Goal: Complete application form

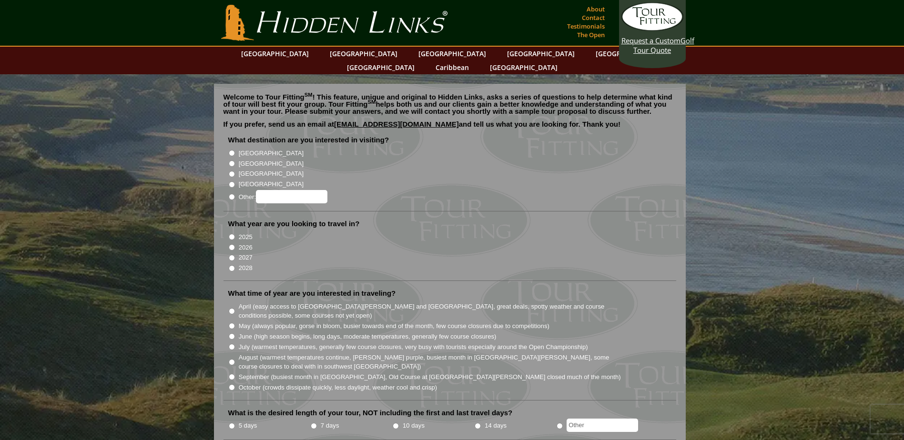
click at [231, 161] on input "[GEOGRAPHIC_DATA]" at bounding box center [232, 164] width 6 height 6
radio input "true"
click at [233, 245] on input "2026" at bounding box center [232, 248] width 6 height 6
radio input "true"
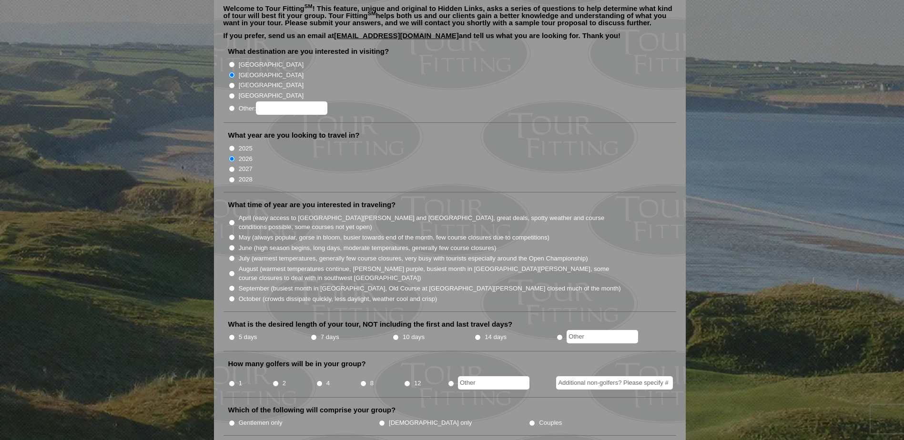
scroll to position [95, 0]
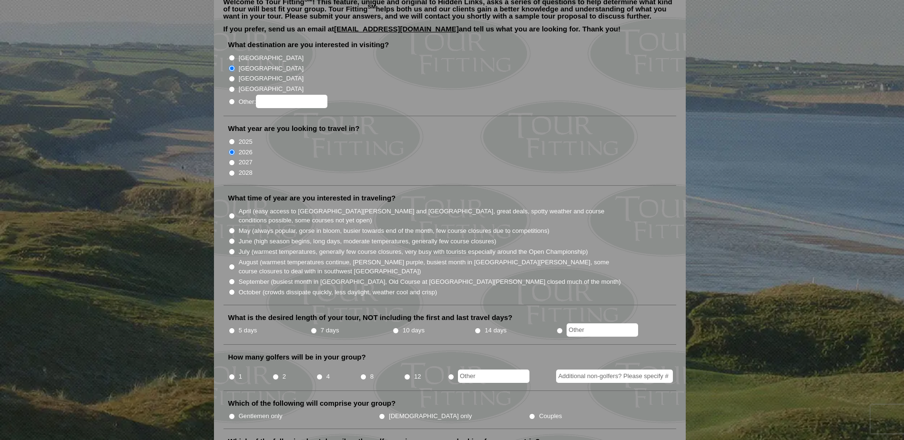
click at [233, 328] on input "5 days" at bounding box center [232, 331] width 6 height 6
radio input "true"
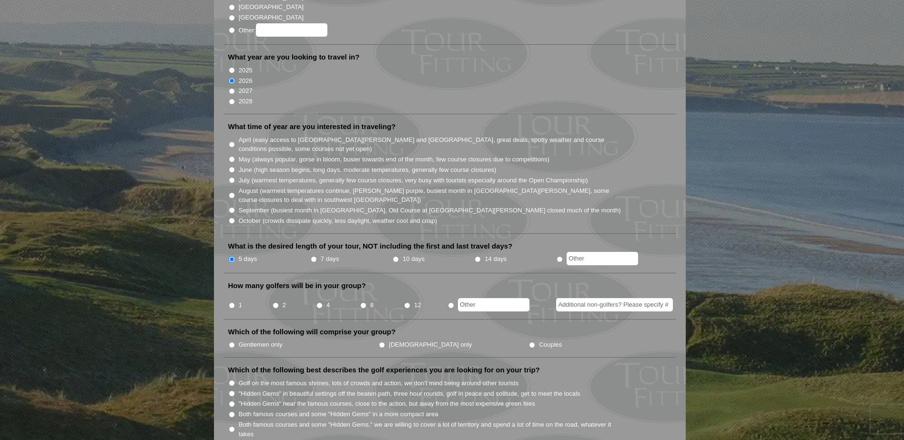
scroll to position [191, 0]
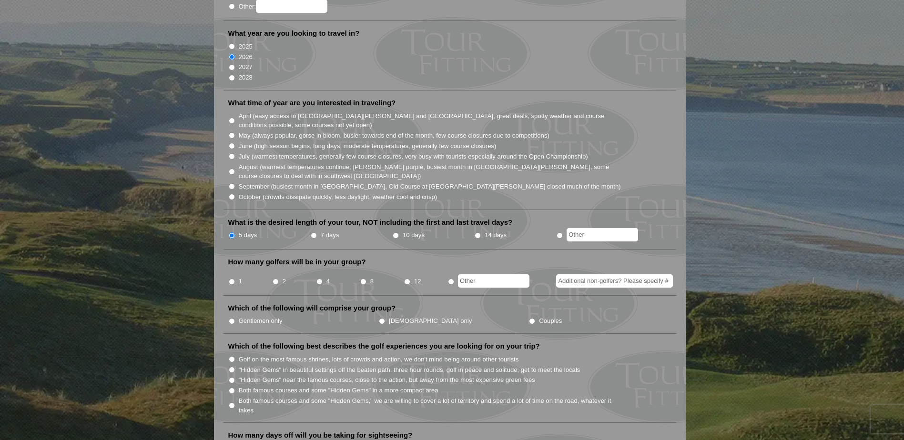
click at [361, 279] on input "8" at bounding box center [363, 282] width 6 height 6
radio input "true"
click at [230, 318] on input "Gentlemen only" at bounding box center [232, 321] width 6 height 6
radio input "true"
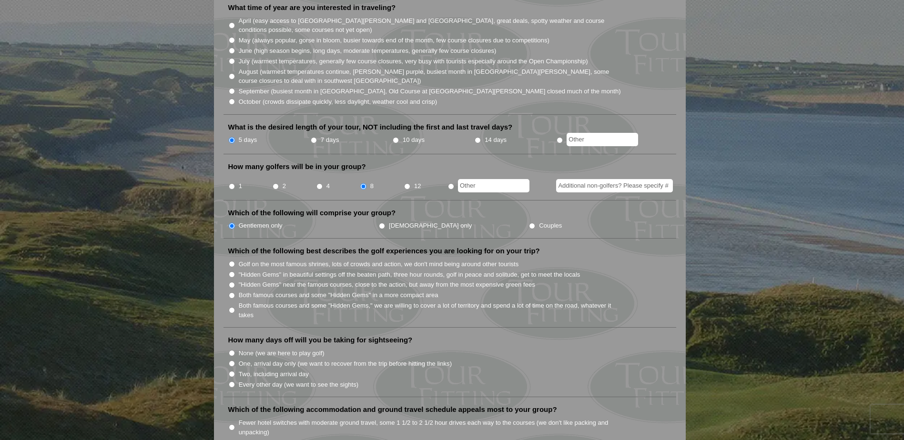
scroll to position [238, 0]
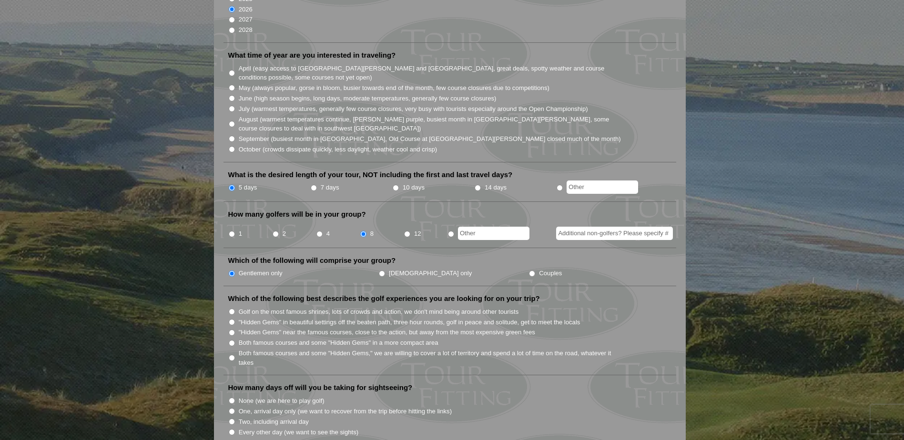
click at [232, 136] on input "September (busiest month in Ireland, Old Course at St. Andrews closed much of t…" at bounding box center [232, 139] width 6 height 6
radio input "true"
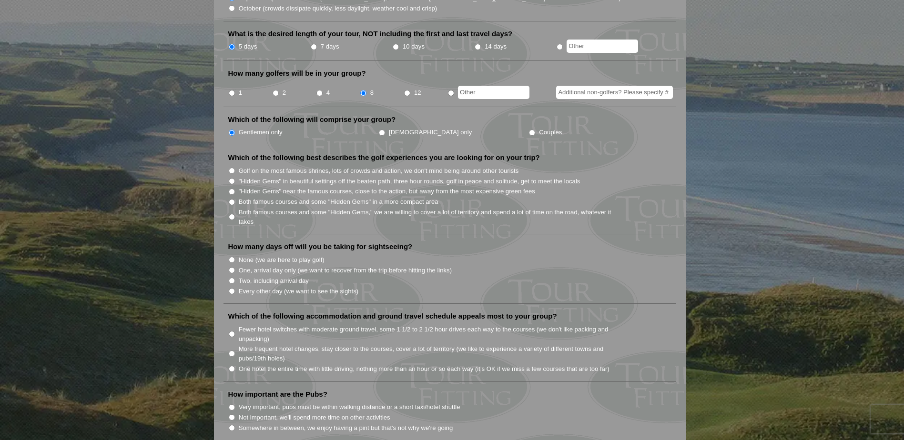
scroll to position [381, 0]
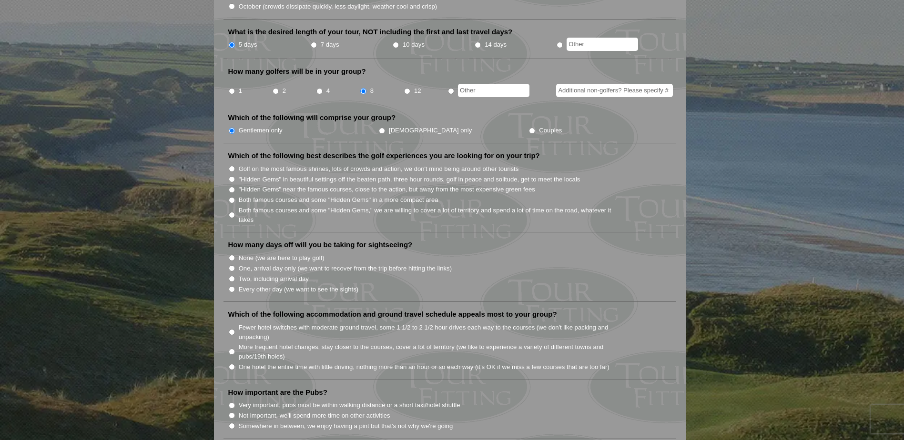
click at [230, 265] on input "One, arrival day only (we want to recover from the trip before hitting the link…" at bounding box center [232, 268] width 6 height 6
radio input "true"
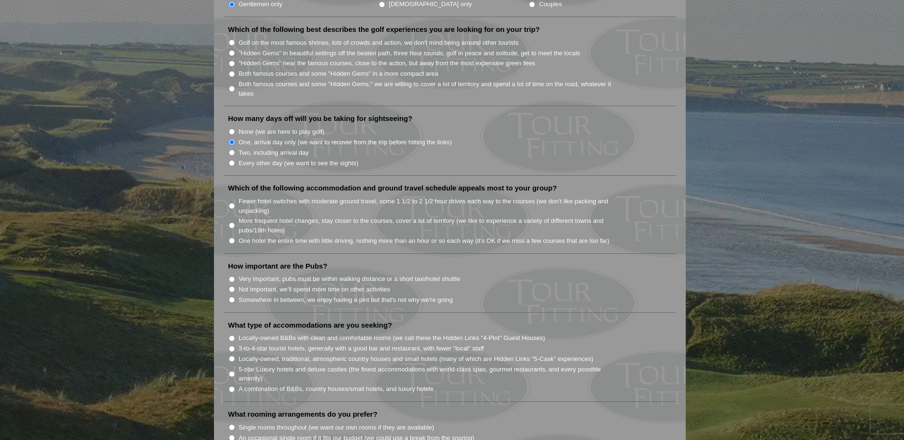
scroll to position [524, 0]
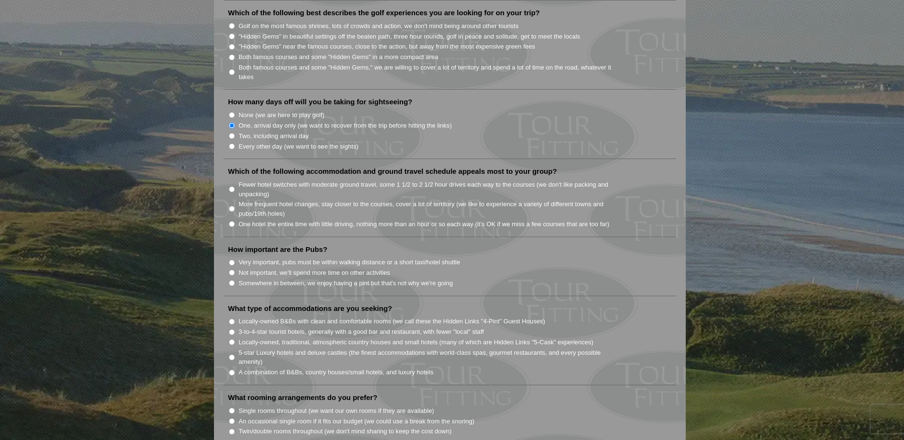
click at [233, 186] on input "Fewer hotel switches with moderate ground travel, some 1 1/2 to 2 1/2 hour driv…" at bounding box center [232, 189] width 6 height 6
radio input "true"
click at [229, 260] on input "Very important, pubs must be within walking distance or a short taxi/hotel shut…" at bounding box center [232, 263] width 6 height 6
radio input "true"
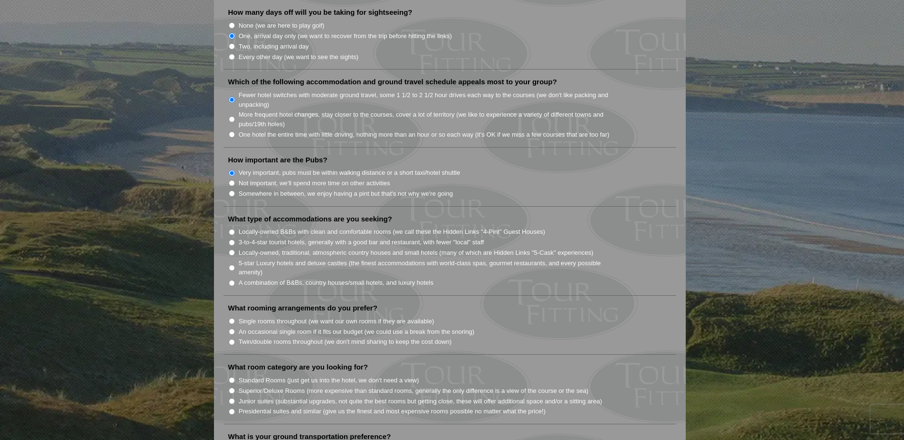
scroll to position [620, 0]
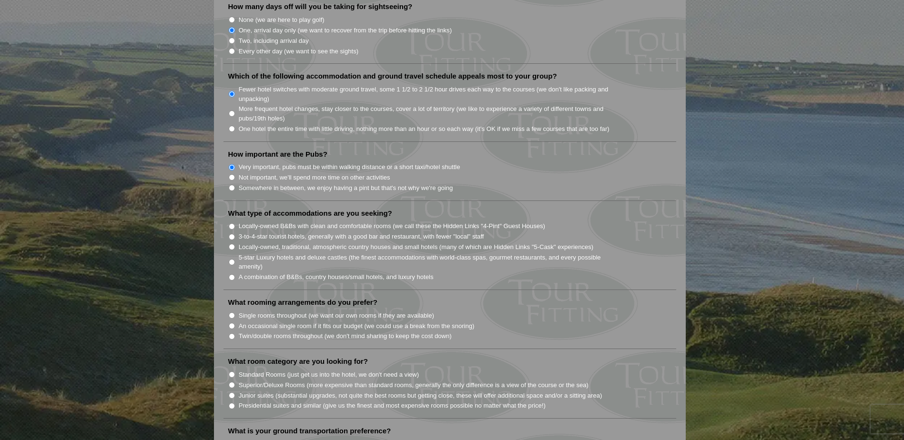
click at [234, 234] on input "3-to-4-star tourist hotels, generally with a good bar and restaurant, with fewe…" at bounding box center [232, 237] width 6 height 6
radio input "true"
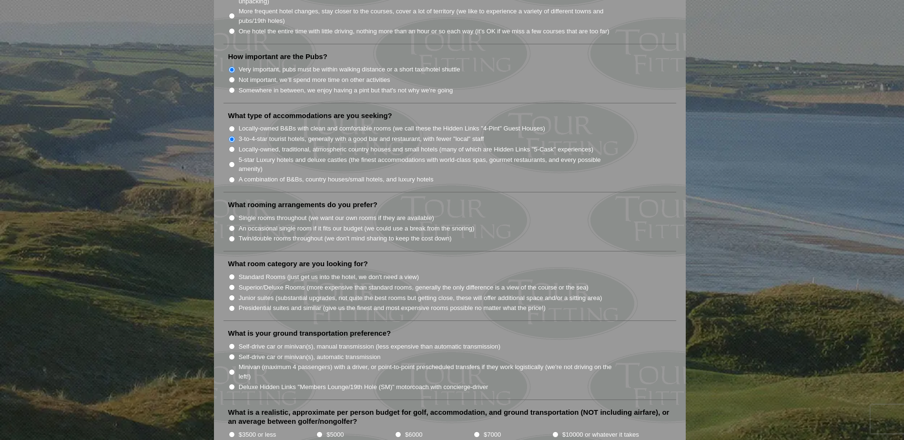
scroll to position [763, 0]
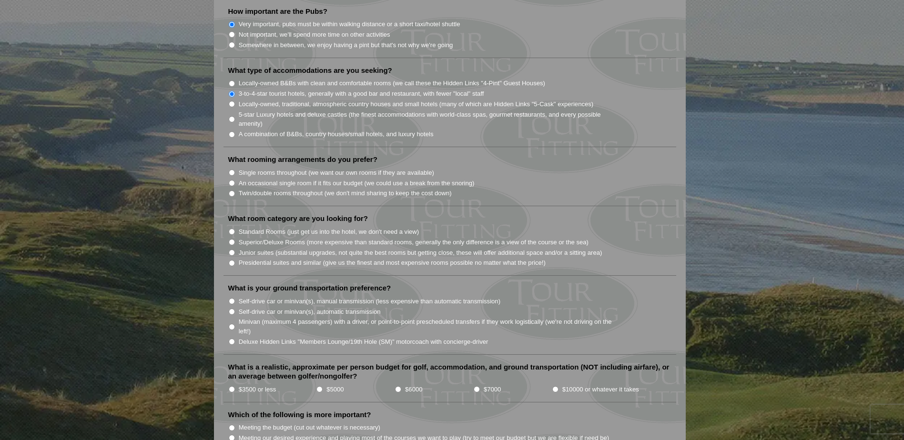
click at [231, 170] on input "Single rooms throughout (we want our own rooms if they are available)" at bounding box center [232, 173] width 6 height 6
radio input "true"
click at [231, 229] on input "Standard Rooms (just get us into the hotel, we don't need a view)" at bounding box center [232, 232] width 6 height 6
radio input "true"
click at [233, 339] on input "Deluxe Hidden Links "Members Lounge/19th Hole (SM)" motorcoach with concierge-d…" at bounding box center [232, 342] width 6 height 6
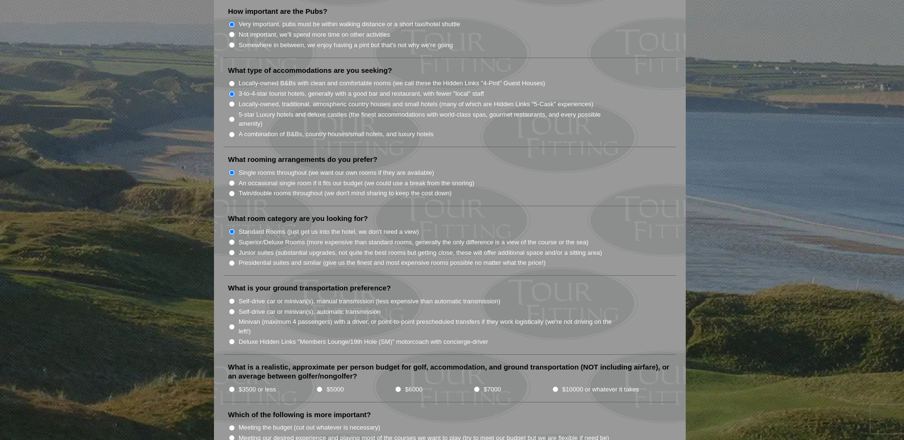
radio input "true"
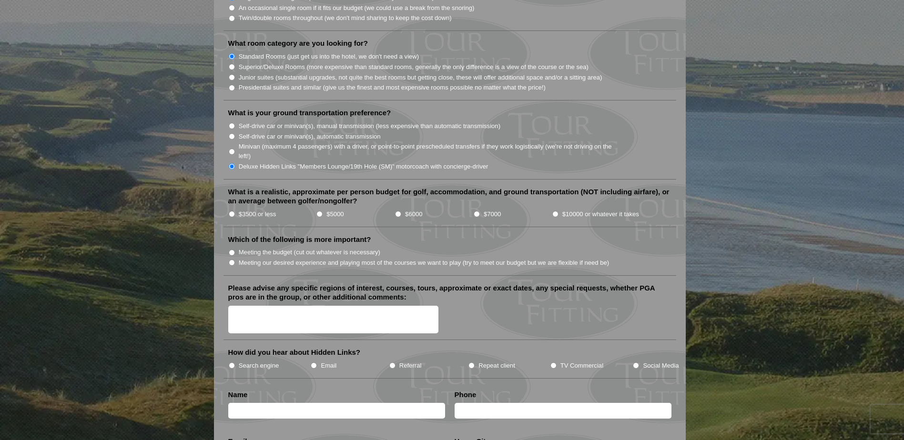
scroll to position [953, 0]
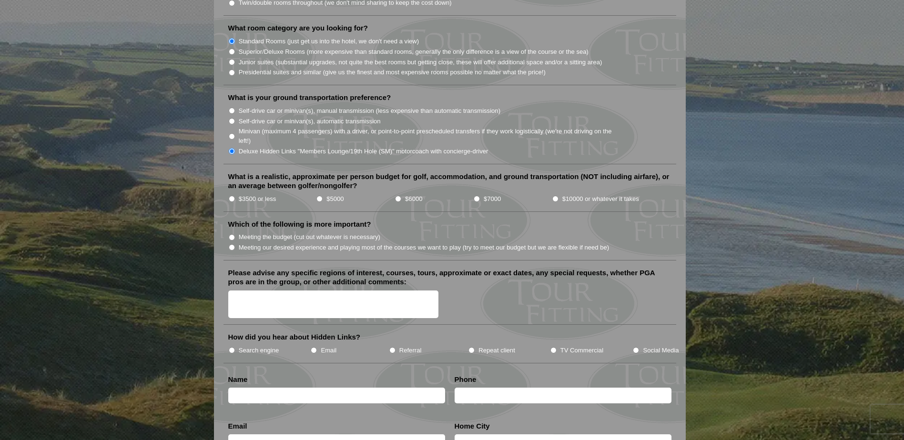
click at [318, 196] on input "$5000" at bounding box center [319, 199] width 6 height 6
radio input "true"
click at [233, 245] on input "Meeting our desired experience and playing most of the courses we want to play …" at bounding box center [232, 248] width 6 height 6
radio input "true"
click at [271, 291] on textarea "Please advise any specific regions of interest, courses, tours, approximate or …" at bounding box center [333, 305] width 211 height 28
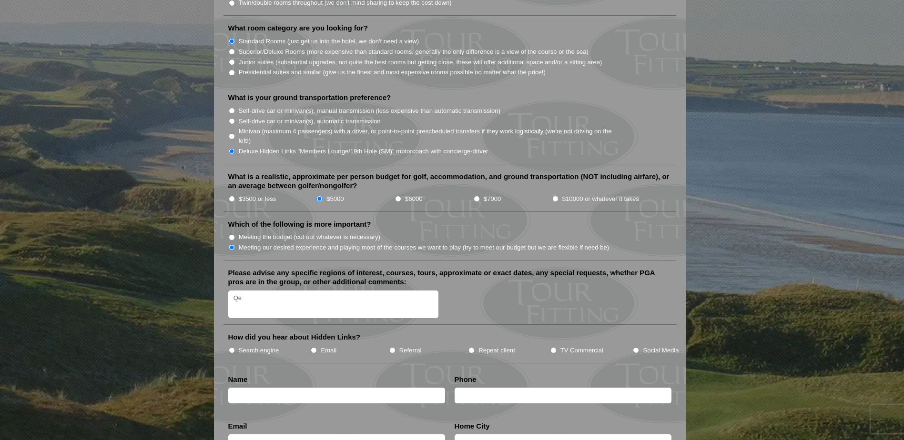
type textarea "Q"
type textarea "We would like to play on the day of arrival and the following day. Rest for a d…"
click at [551, 347] on input "TV Commercial" at bounding box center [553, 350] width 6 height 6
radio input "true"
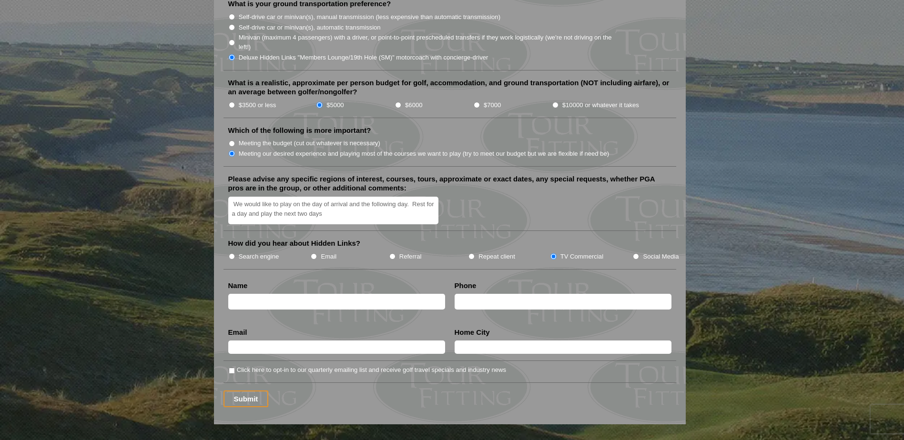
scroll to position [1049, 0]
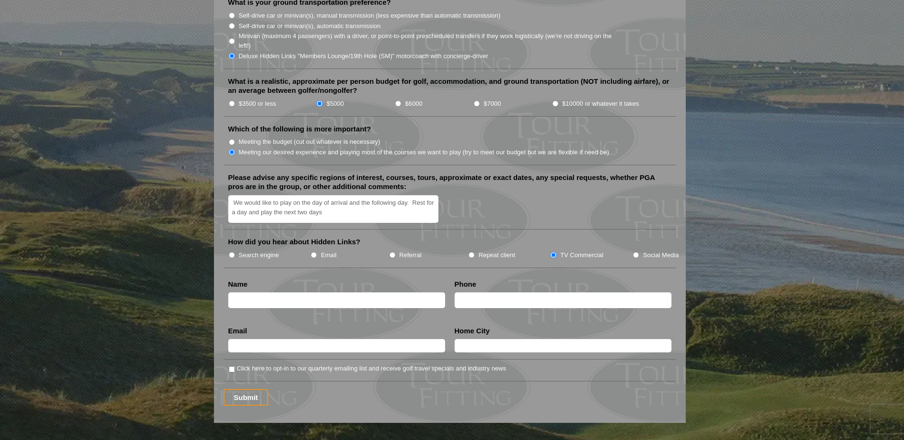
click at [249, 293] on input "text" at bounding box center [336, 301] width 217 height 16
type input "John Noak"
type input "5162692167"
type input "jkn101@aol.com"
type input "Glen Head"
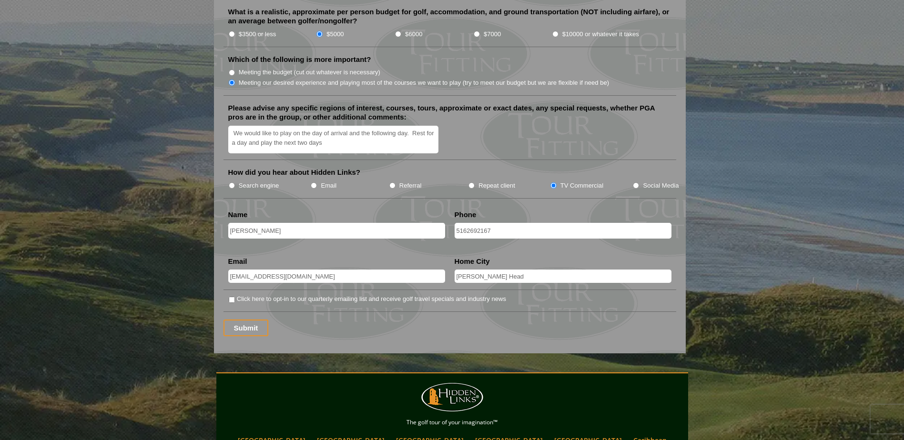
scroll to position [1144, 0]
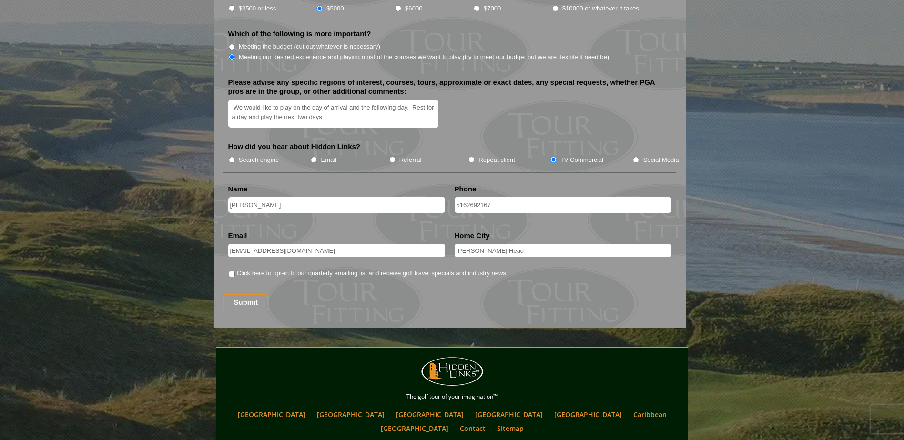
click at [231, 271] on input "Click here to opt-in to our quarterly emailing list and receive golf travel spe…" at bounding box center [232, 274] width 6 height 6
checkbox input "true"
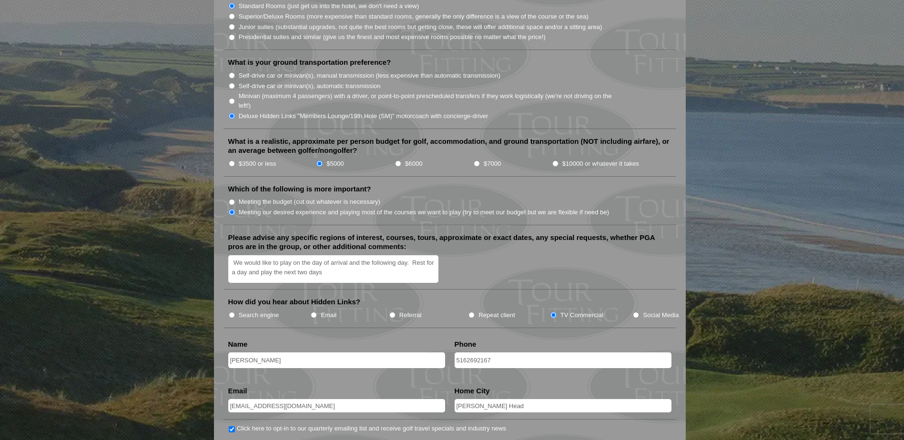
scroll to position [953, 0]
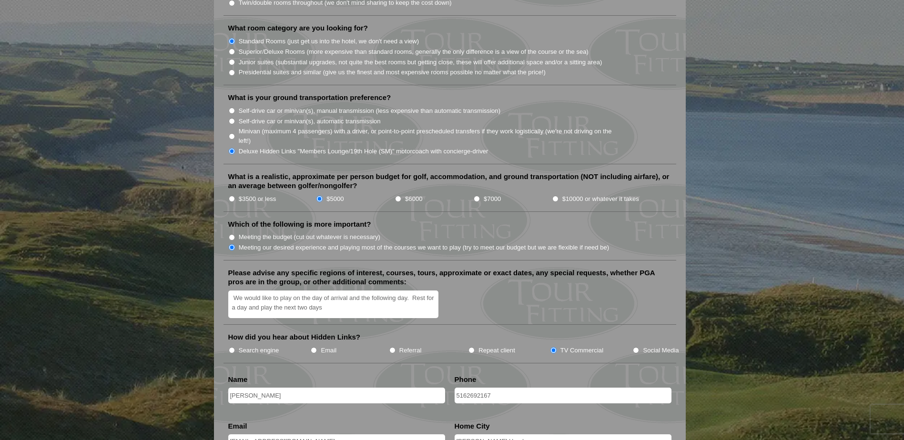
click at [231, 196] on input "$3500 or less" at bounding box center [232, 199] width 6 height 6
radio input "true"
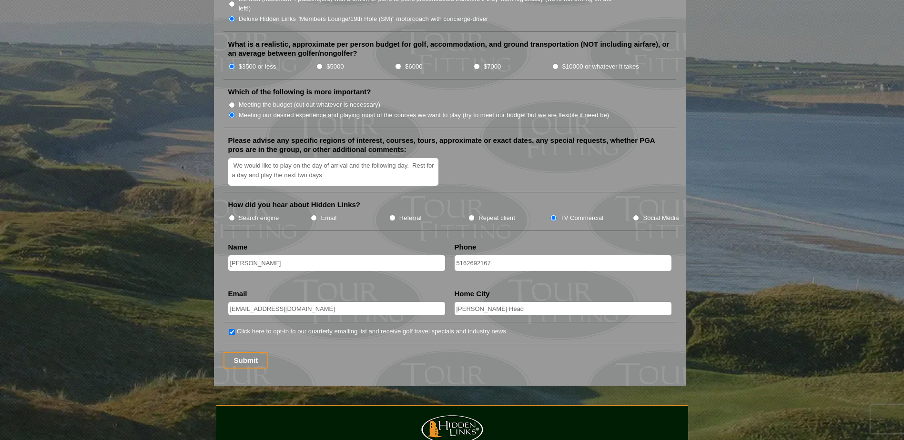
scroll to position [1096, 0]
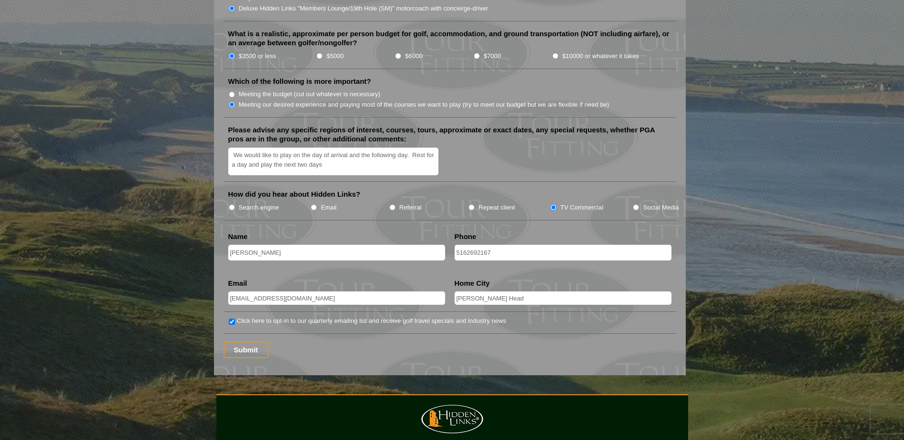
click at [392, 204] on input "Referral" at bounding box center [392, 207] width 6 height 6
radio input "true"
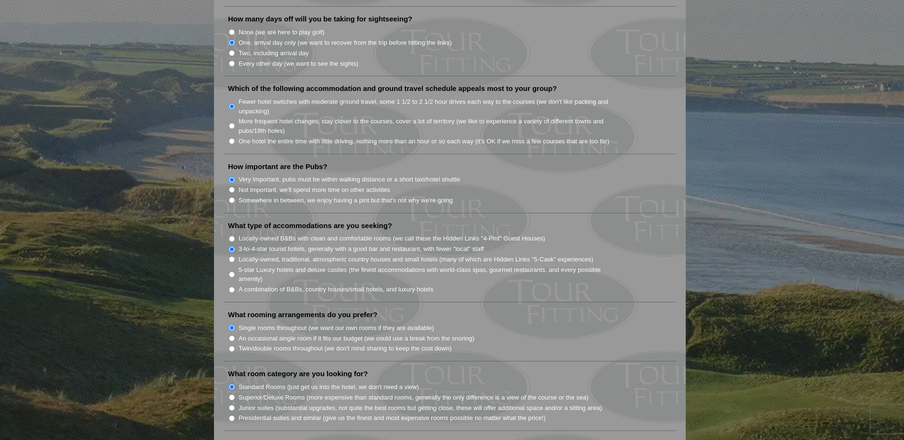
scroll to position [477, 0]
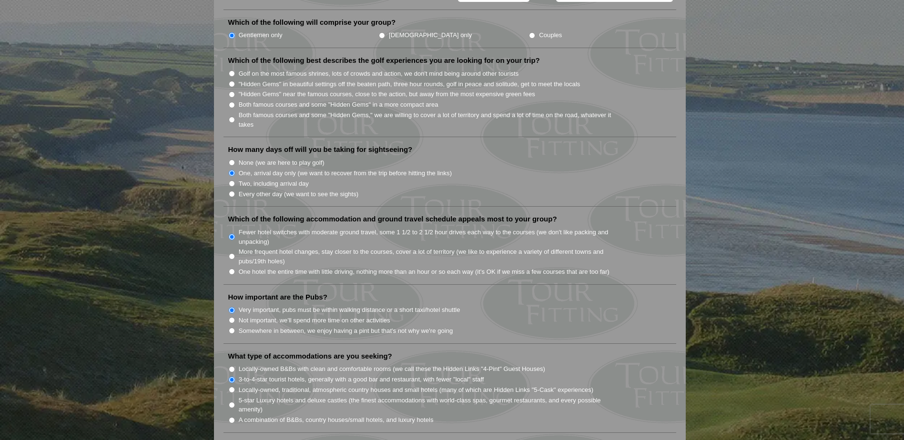
click at [231, 102] on input "Both famous courses and some "Hidden Gems" in a more compact area" at bounding box center [232, 105] width 6 height 6
radio input "true"
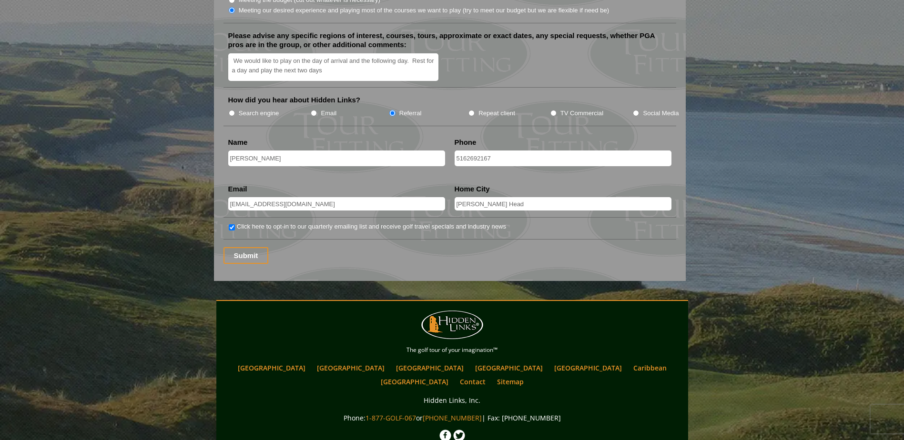
scroll to position [1192, 0]
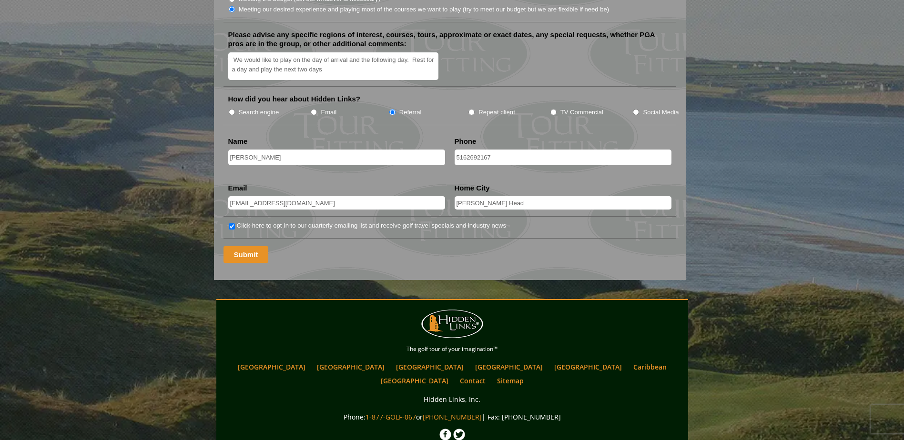
click at [243, 246] on input "Submit" at bounding box center [246, 254] width 45 height 17
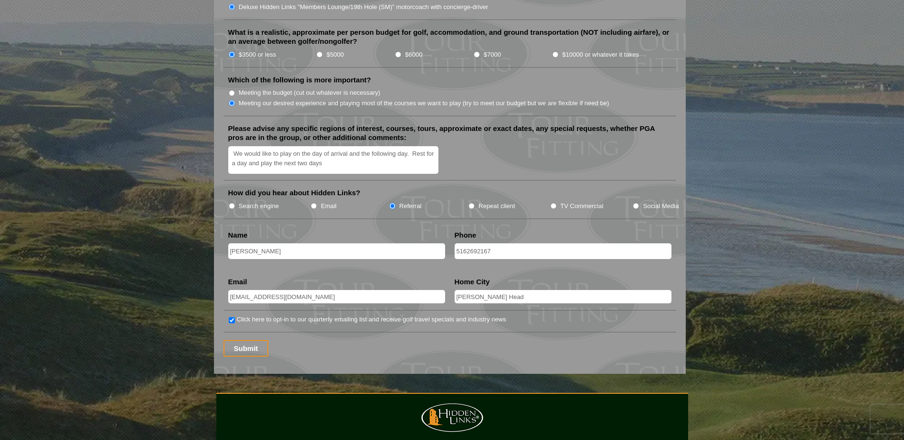
scroll to position [1258, 0]
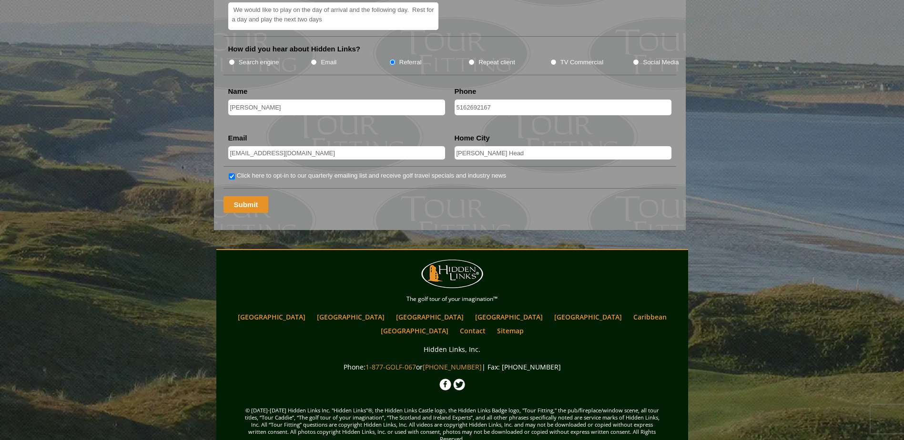
click at [248, 196] on input "Submit" at bounding box center [246, 204] width 45 height 17
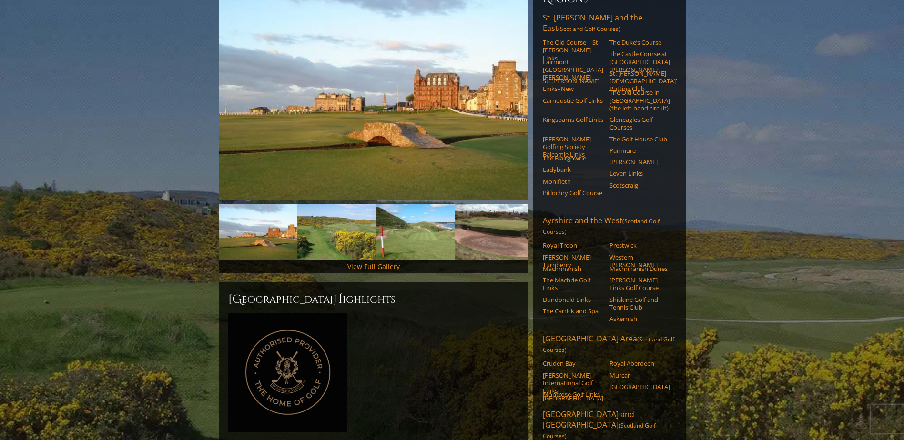
scroll to position [143, 0]
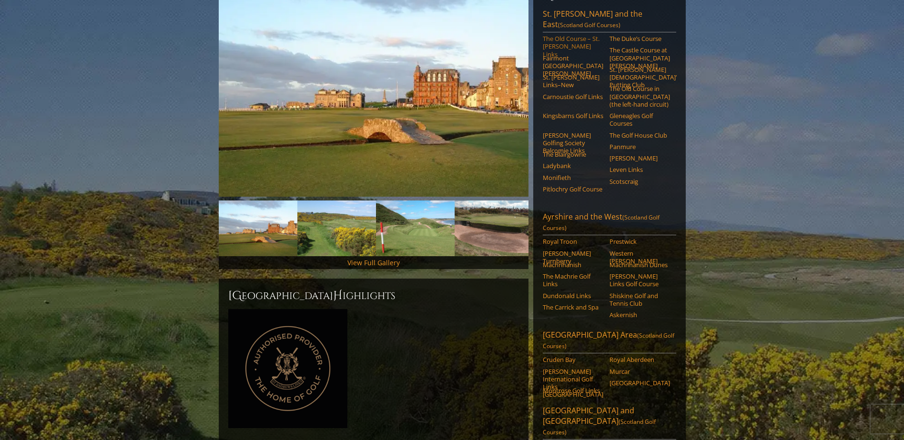
click at [564, 35] on link "The Old Course – St. [PERSON_NAME] Links" at bounding box center [573, 46] width 61 height 23
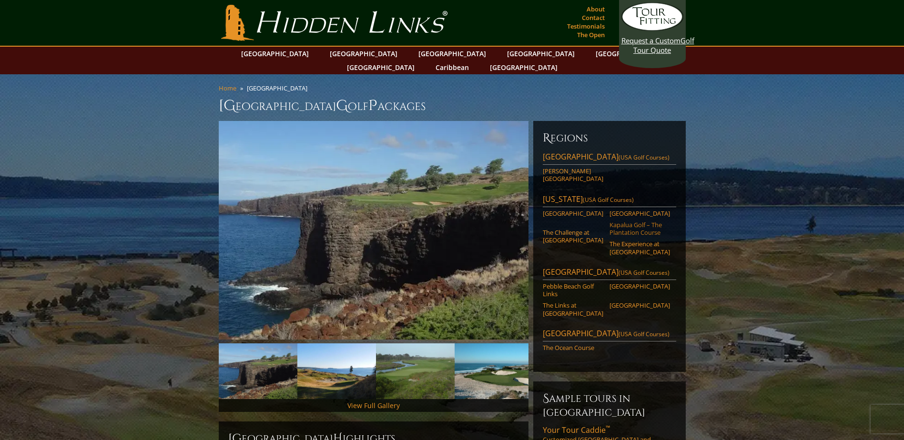
click at [624, 221] on link "Kapalua Golf – The Plantation Course" at bounding box center [640, 229] width 61 height 16
